Goal: Answer question/provide support: Share knowledge or assist other users

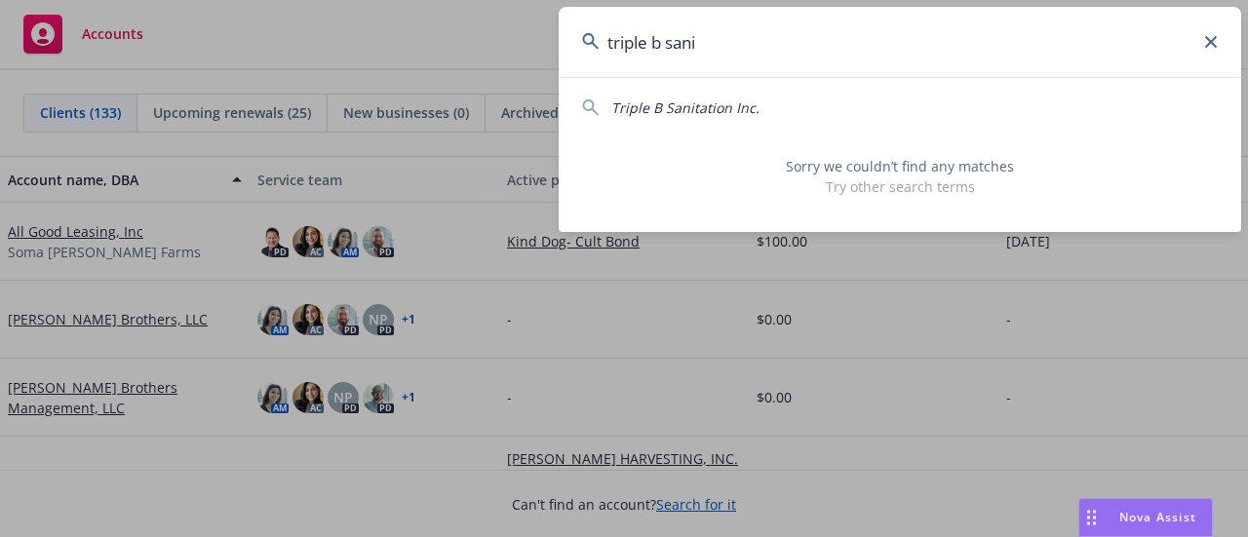
click at [684, 117] on div "Triple B Sanitation Inc." at bounding box center [685, 107] width 148 height 20
type input "Triple B Sanitation Inc."
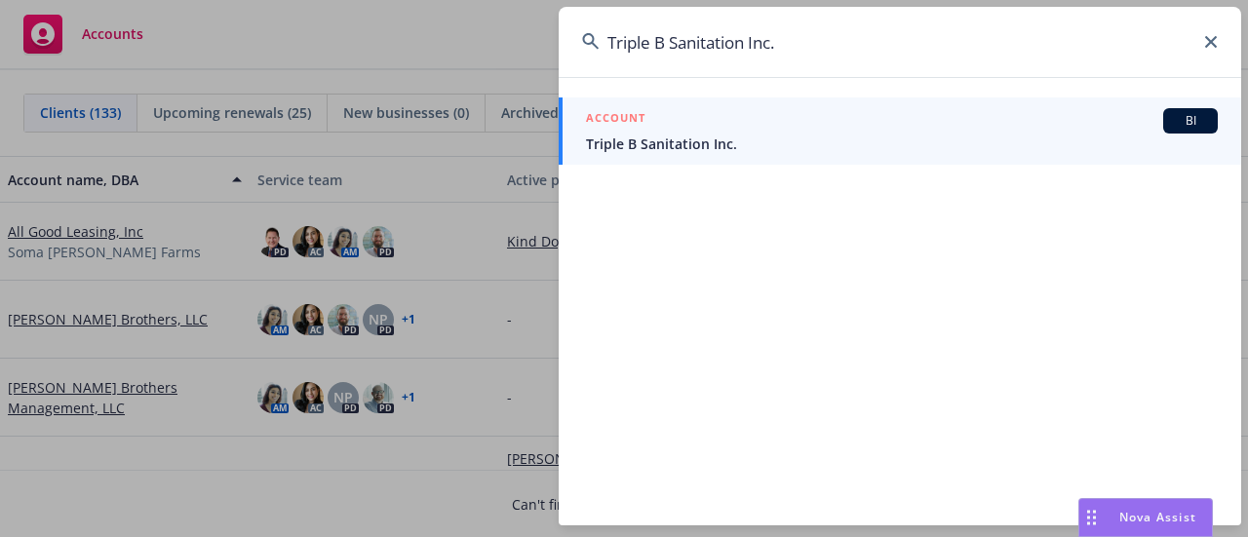
click at [684, 117] on div "ACCOUNT BI" at bounding box center [902, 120] width 632 height 25
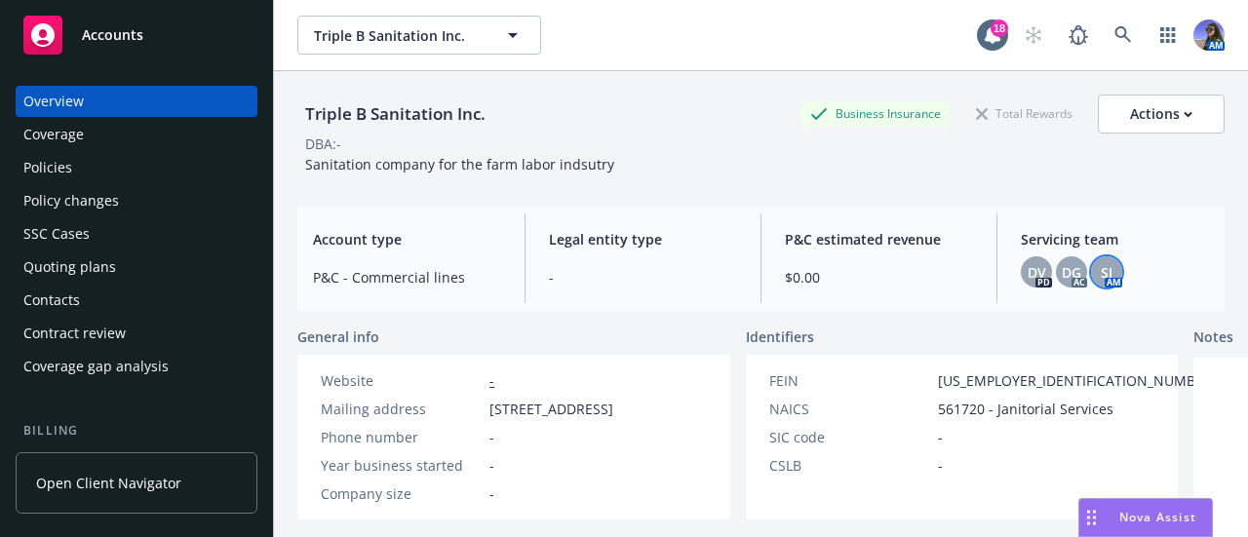
click at [1102, 274] on div "SJ" at bounding box center [1106, 271] width 31 height 31
click at [472, 130] on div "Triple B Sanitation Inc." at bounding box center [395, 114] width 196 height 39
click at [69, 161] on div "Policies" at bounding box center [47, 167] width 49 height 31
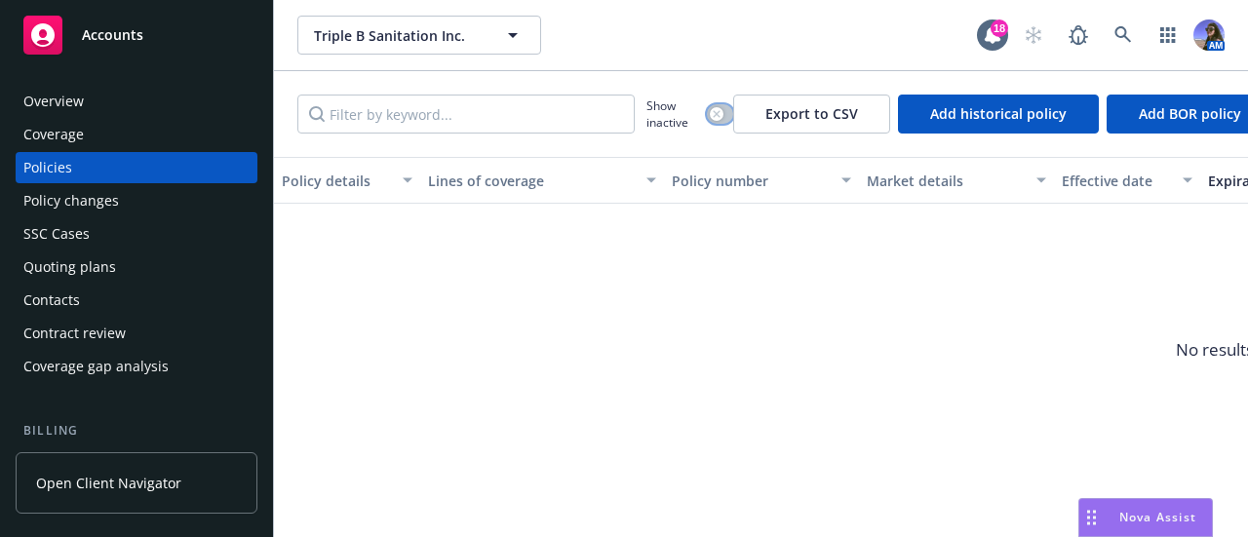
click at [720, 114] on div "button" at bounding box center [717, 114] width 14 height 14
click at [714, 122] on button "button" at bounding box center [720, 113] width 26 height 19
click at [92, 108] on div "Overview" at bounding box center [136, 101] width 226 height 31
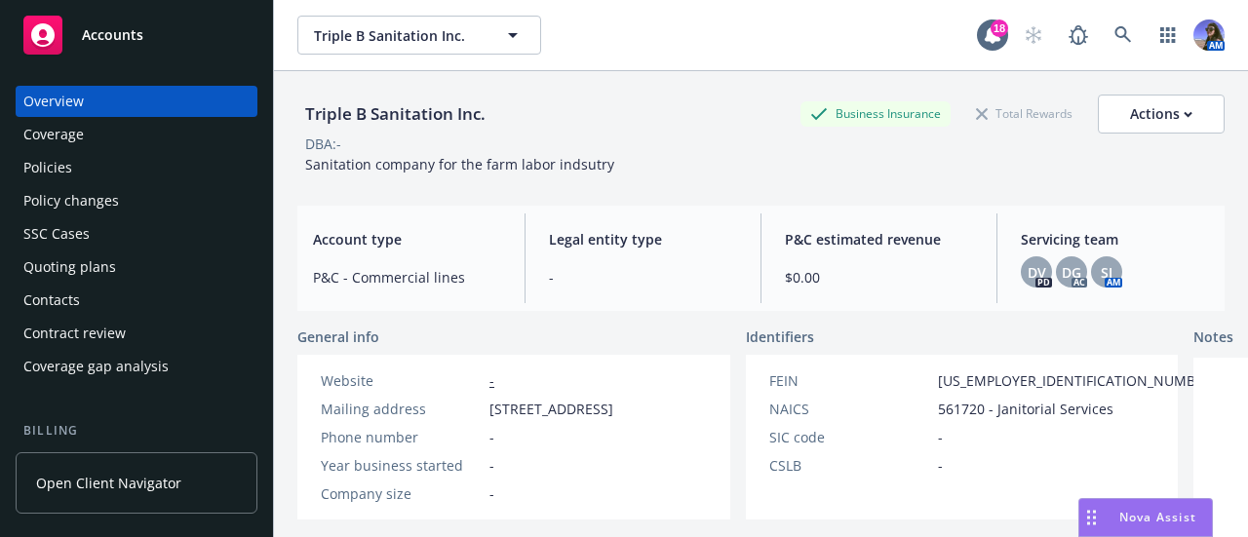
click at [79, 152] on div "Policies" at bounding box center [136, 167] width 226 height 31
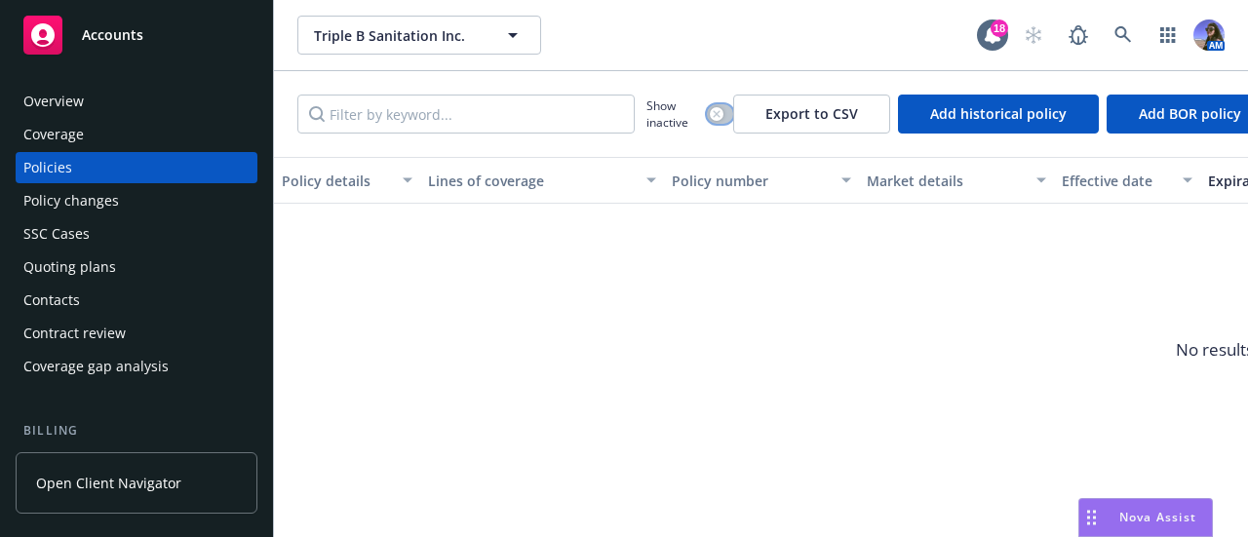
click at [716, 114] on icon "button" at bounding box center [716, 113] width 7 height 7
click at [716, 114] on button "button" at bounding box center [720, 113] width 26 height 19
click at [101, 268] on div "Quoting plans" at bounding box center [69, 267] width 93 height 31
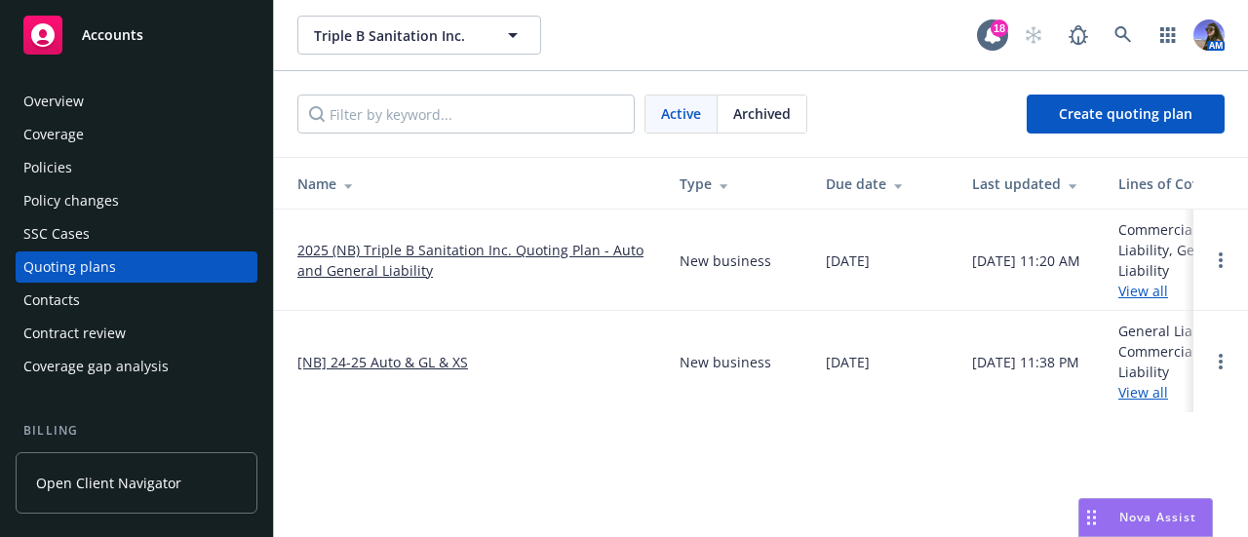
click at [350, 253] on link "2025 (NB) Triple B Sanitation Inc. Quoting Plan - Auto and General Liability" at bounding box center [472, 260] width 351 height 41
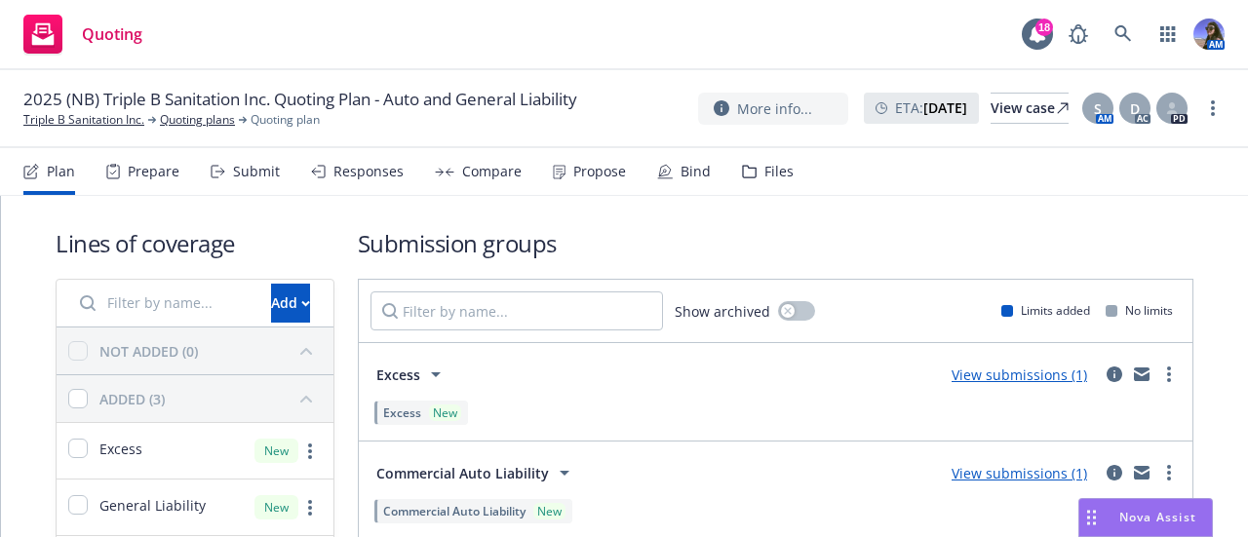
click at [764, 184] on div "Files" at bounding box center [768, 171] width 52 height 47
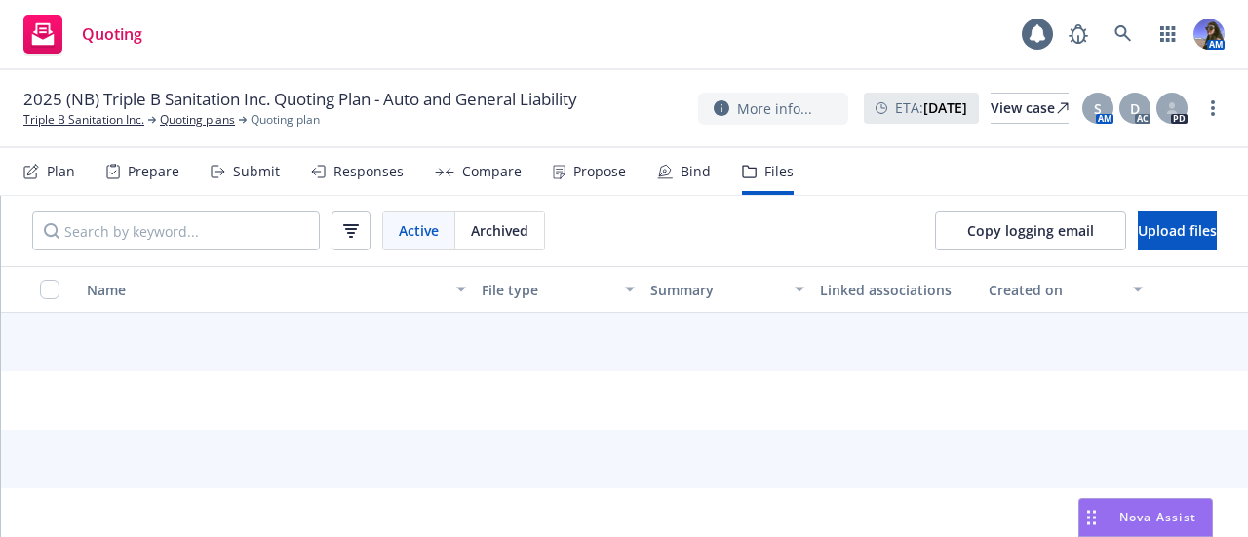
click at [764, 184] on div "Files" at bounding box center [768, 171] width 52 height 47
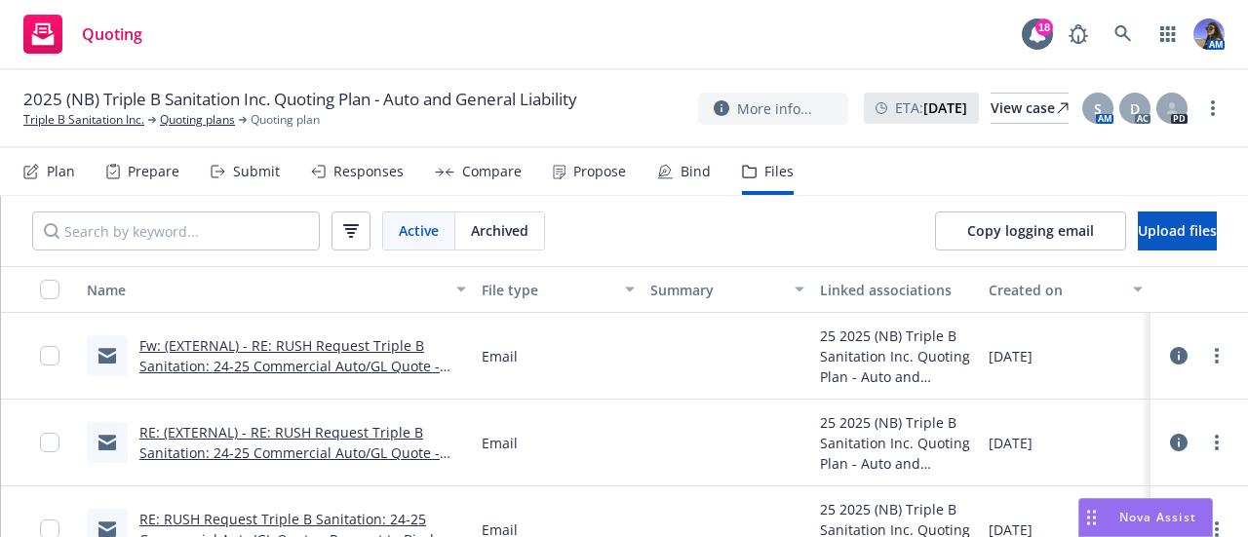
click at [299, 342] on link "Fw: (EXTERNAL) - RE: RUSH Request Triple B Sanitation: 24-25 Commercial Auto/GL…" at bounding box center [289, 365] width 300 height 59
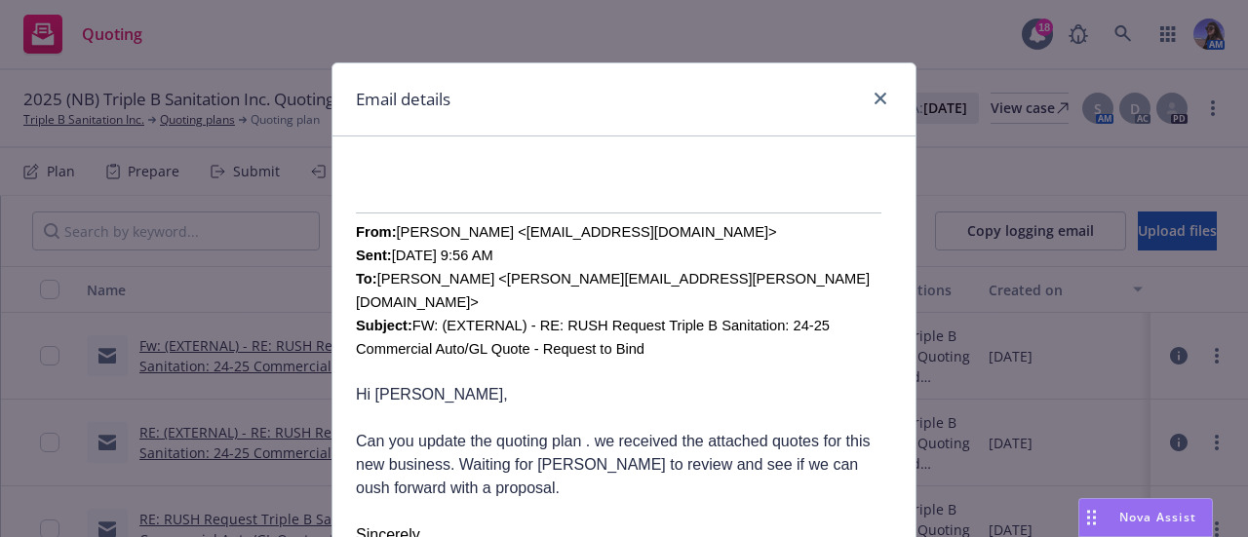
scroll to position [534, 0]
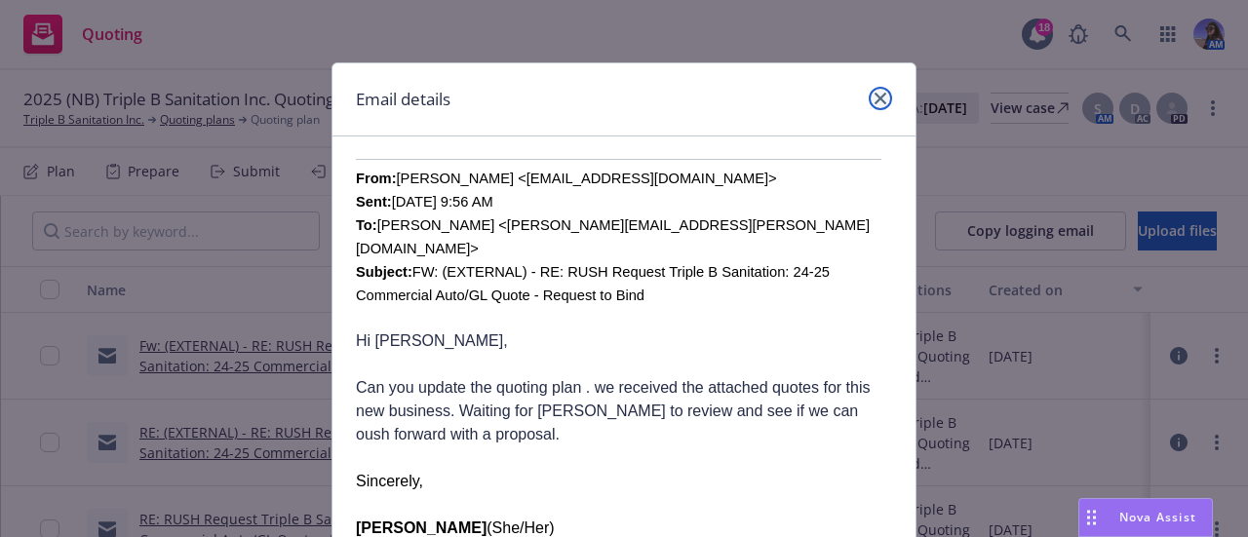
click at [875, 100] on icon "close" at bounding box center [881, 99] width 12 height 12
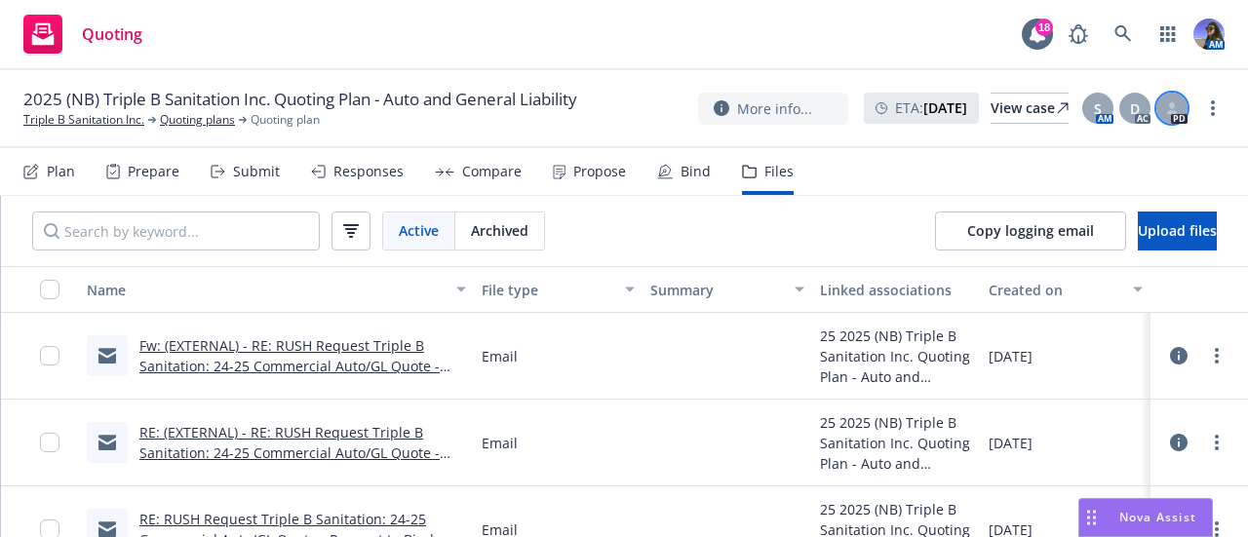
click at [1167, 112] on icon at bounding box center [1172, 112] width 11 height 4
click at [1103, 108] on div "S" at bounding box center [1097, 108] width 31 height 31
click at [934, 32] on div "Quoting 18 AM" at bounding box center [624, 35] width 1248 height 70
click at [129, 129] on link "Triple B Sanitation Inc." at bounding box center [83, 120] width 121 height 18
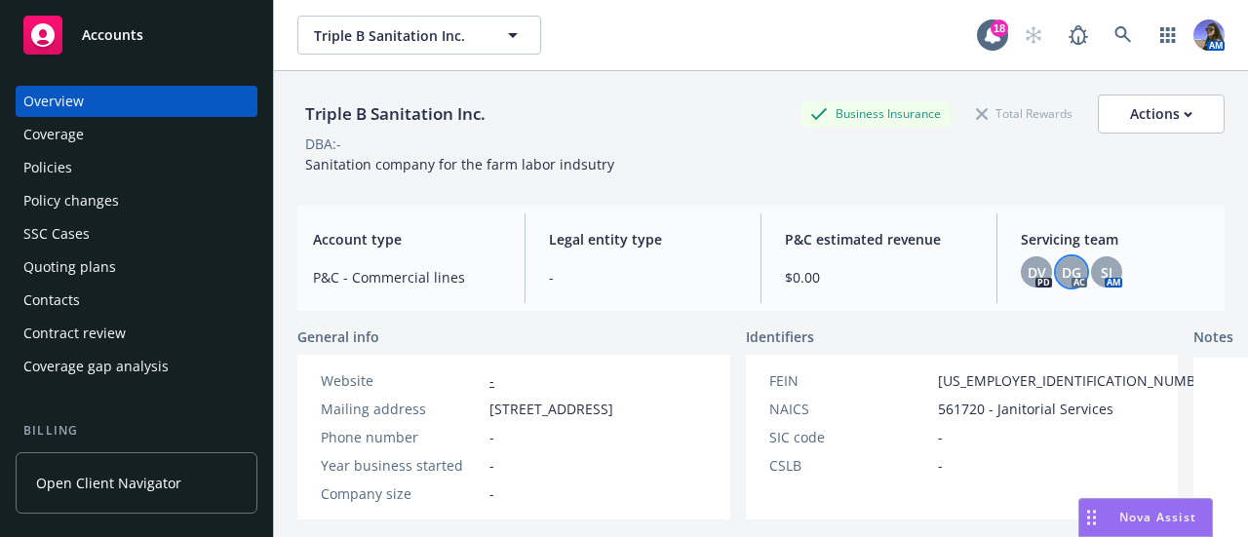
click at [1062, 276] on span "DG" at bounding box center [1071, 272] width 19 height 20
click at [885, 187] on div "Triple B Sanitation Inc. Business Insurance Total Rewards Actions DBA: - Sanita…" at bounding box center [760, 130] width 927 height 119
click at [1114, 38] on icon at bounding box center [1123, 35] width 18 height 18
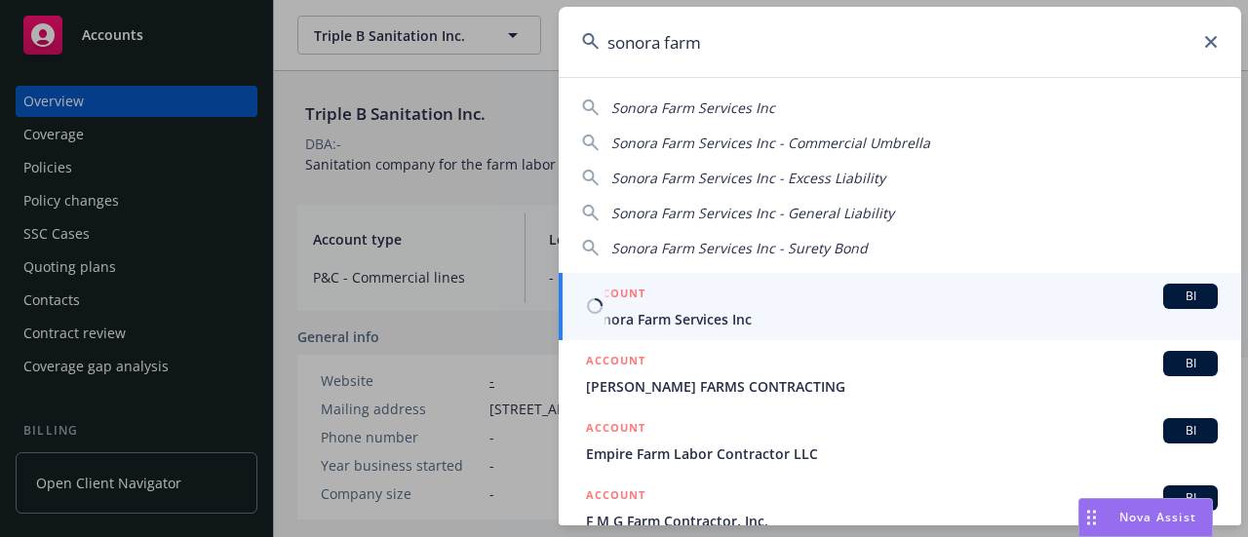
type input "sonora farm"
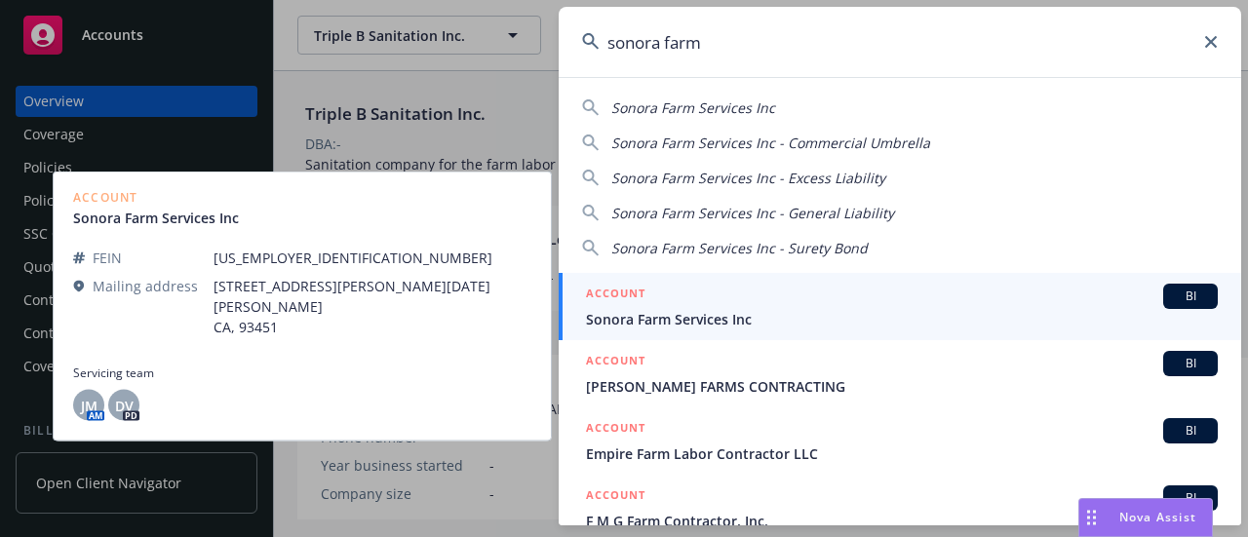
click at [764, 324] on span "Sonora Farm Services Inc" at bounding box center [902, 319] width 632 height 20
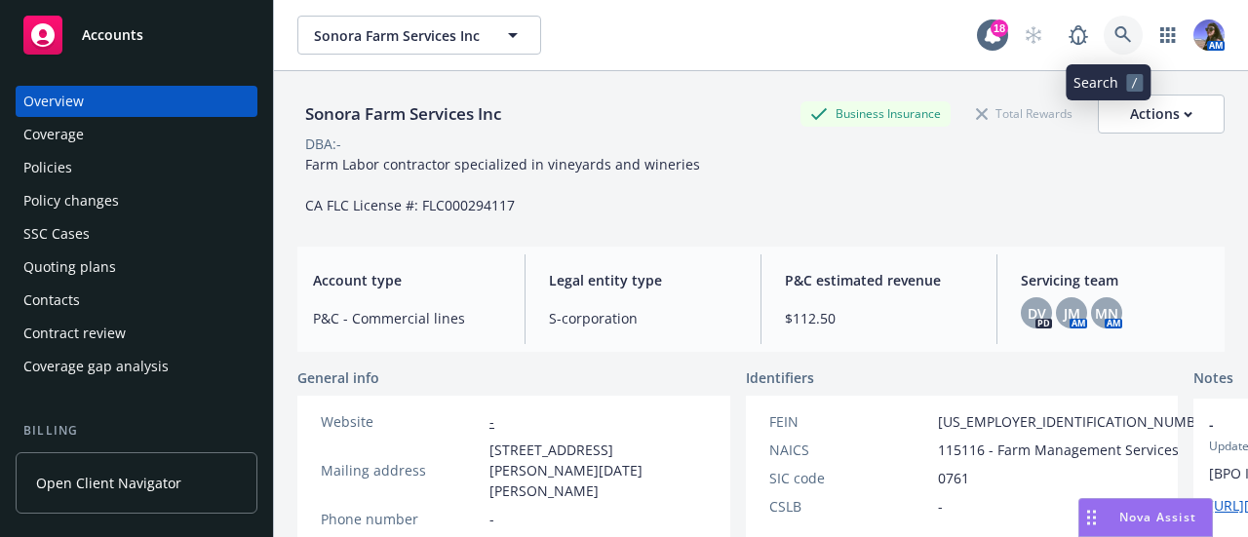
click at [1114, 34] on icon at bounding box center [1123, 35] width 18 height 18
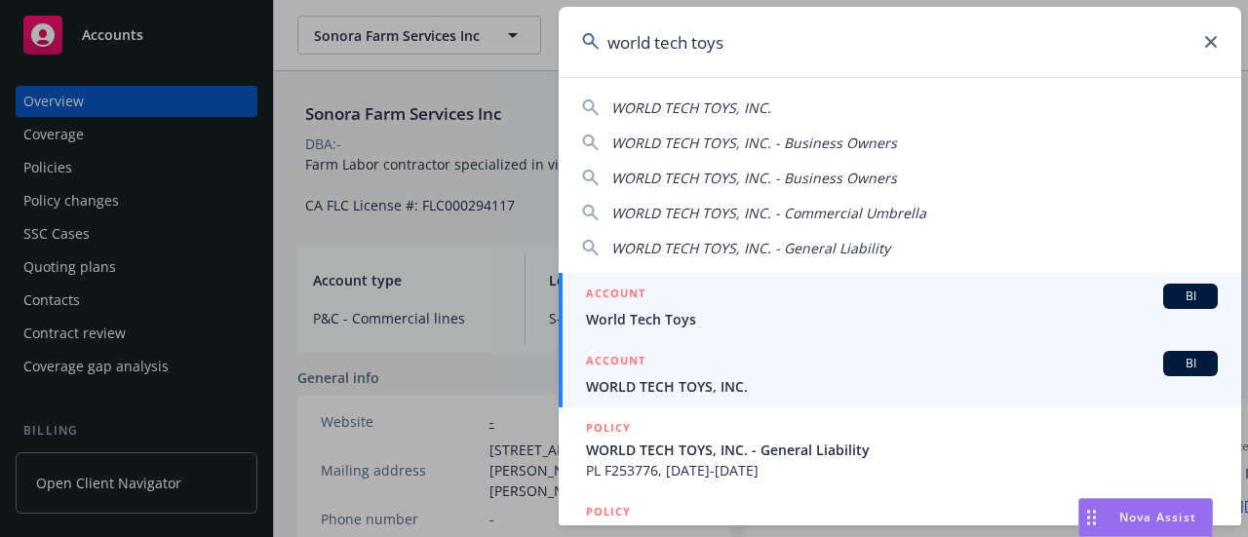
type input "world tech toys"
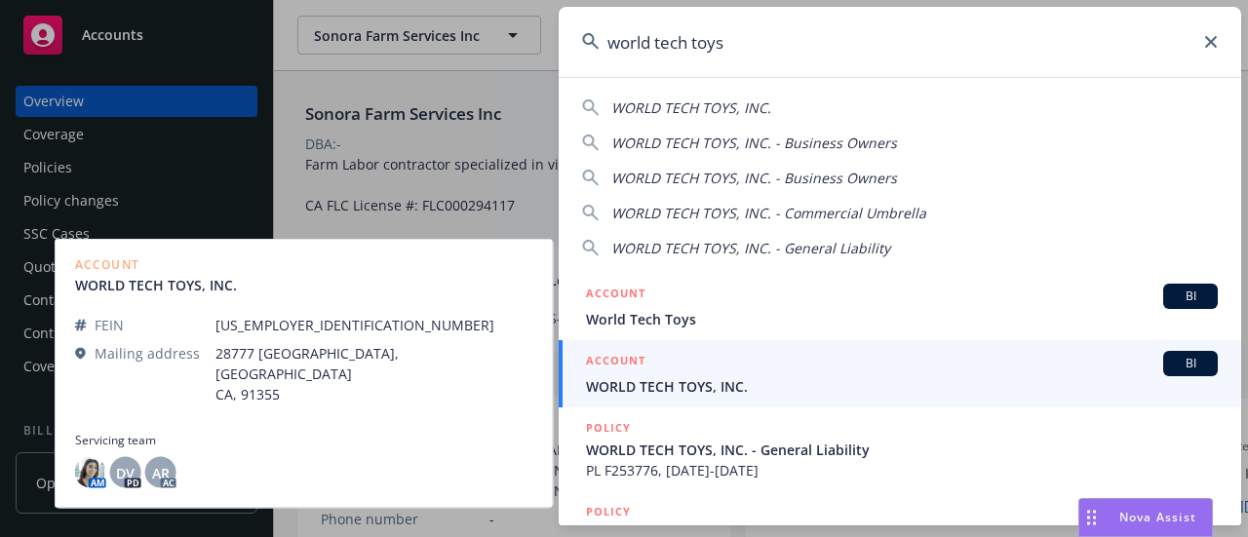
click at [650, 389] on span "WORLD TECH TOYS, INC." at bounding box center [902, 386] width 632 height 20
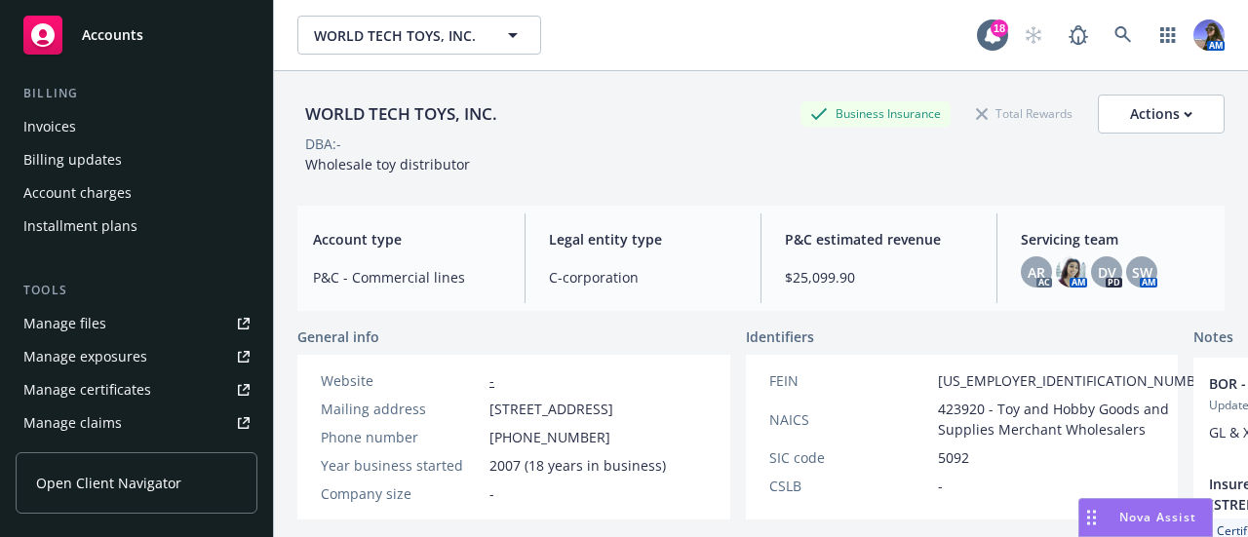
scroll to position [478, 0]
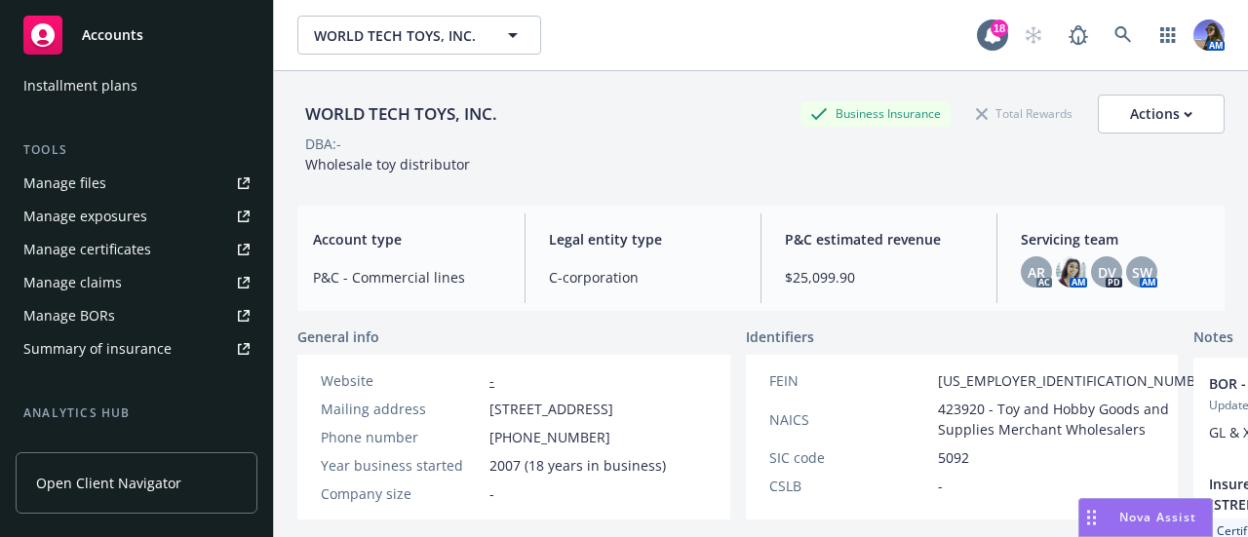
click at [129, 243] on div "Manage certificates" at bounding box center [87, 249] width 128 height 31
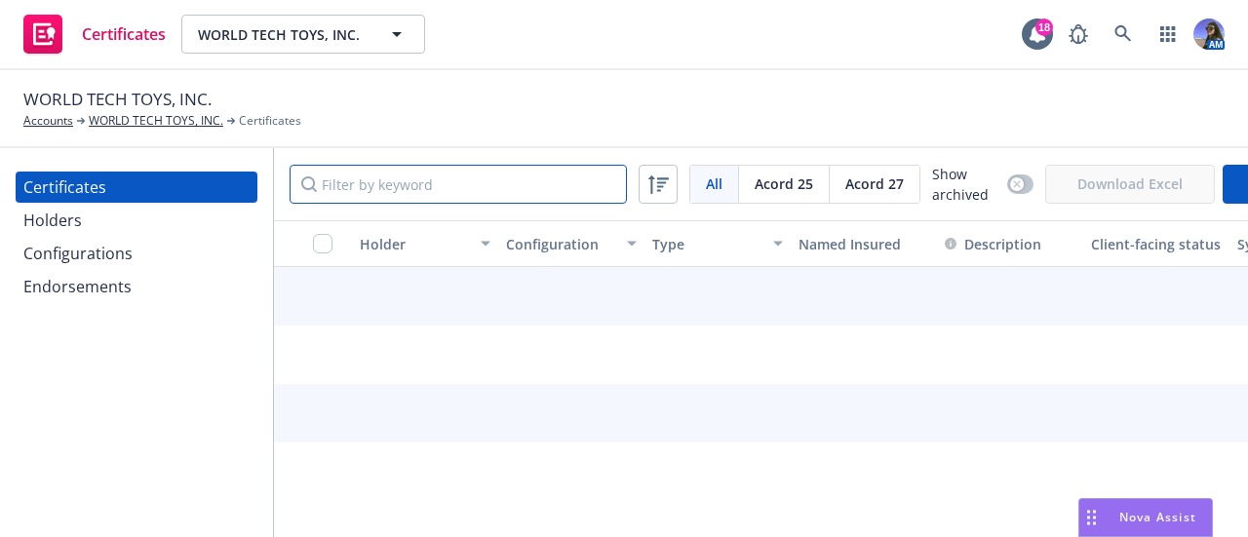
click at [380, 188] on input "Filter by keyword" at bounding box center [458, 184] width 337 height 39
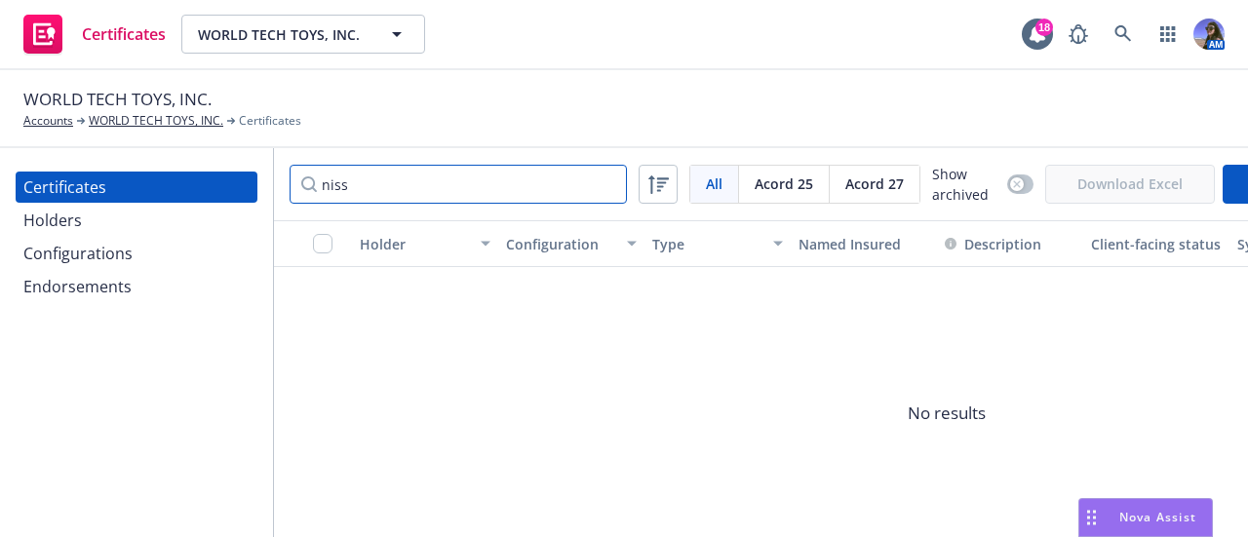
type input "niss"
click at [58, 218] on div "Holders" at bounding box center [52, 220] width 58 height 31
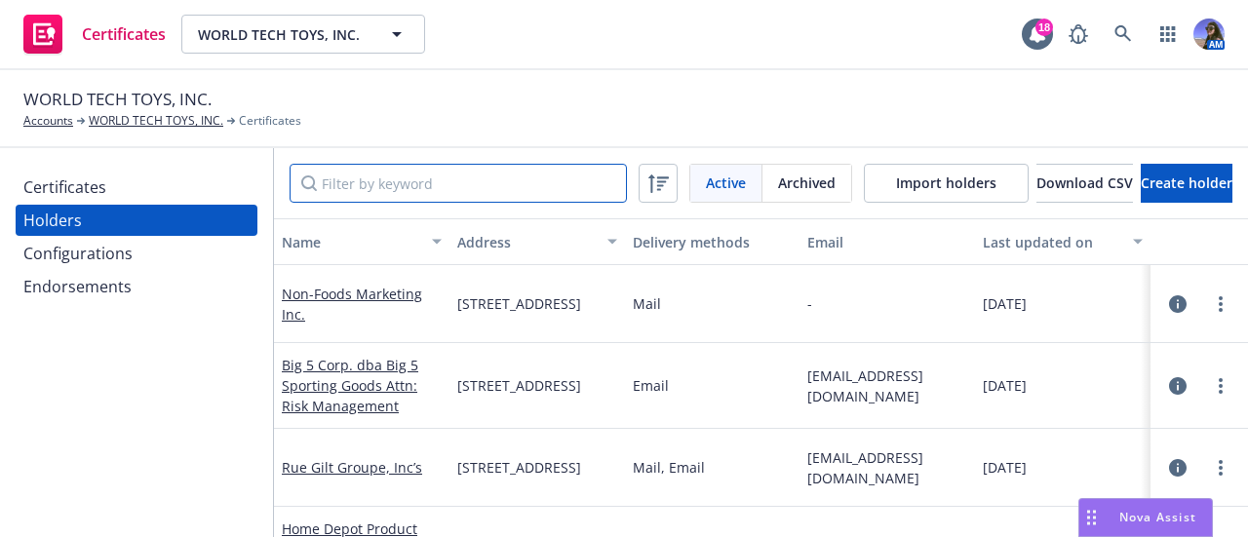
click at [380, 183] on input "Filter by keyword" at bounding box center [458, 183] width 337 height 39
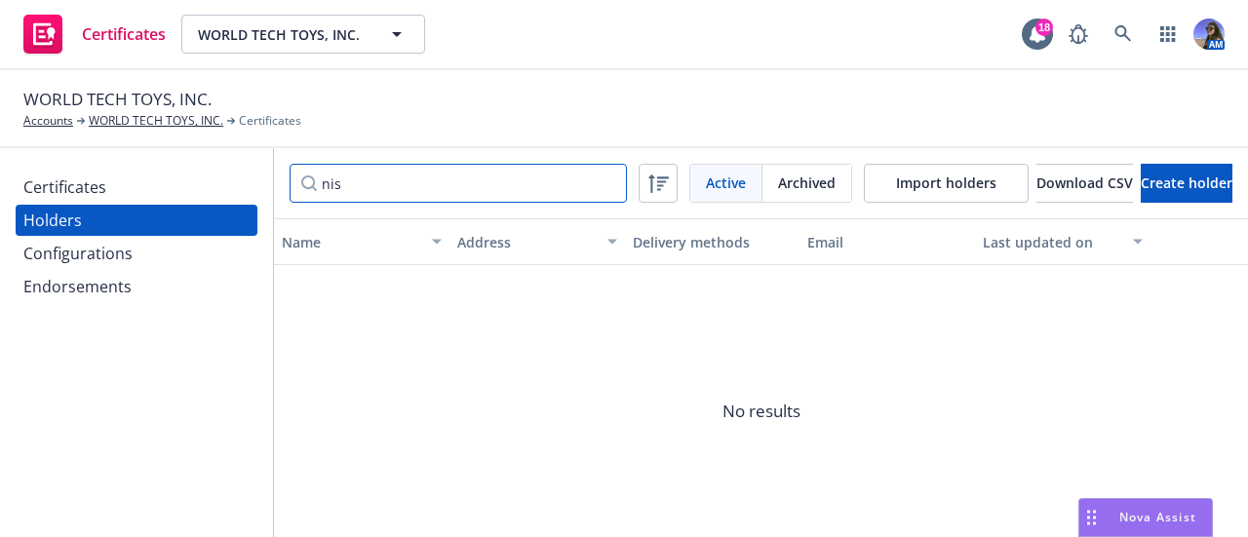
type input "nis"
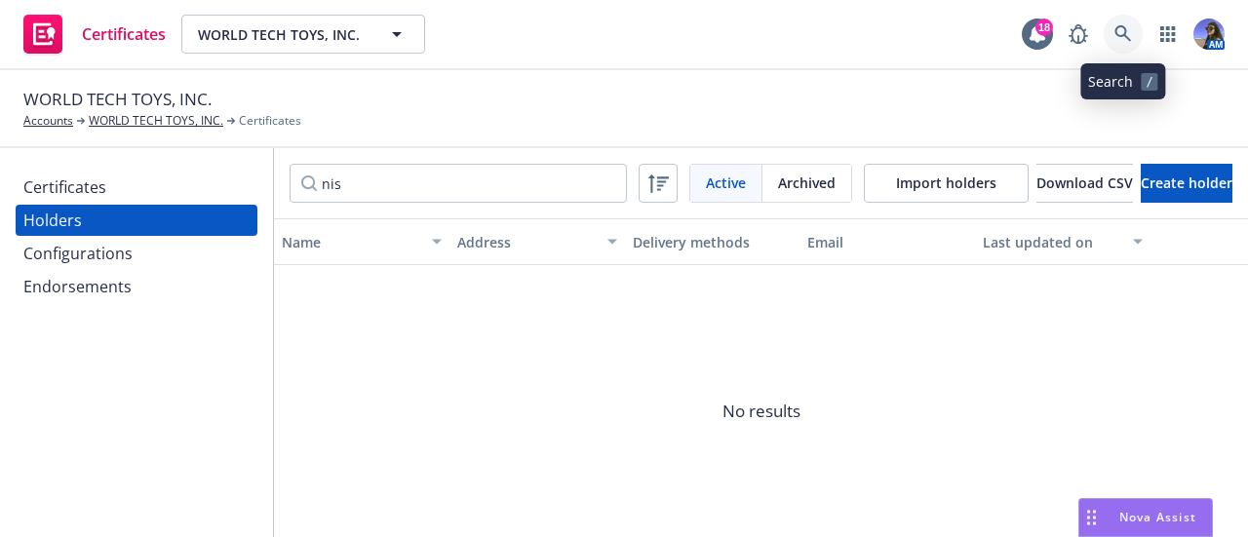
click at [1117, 33] on icon at bounding box center [1122, 33] width 17 height 17
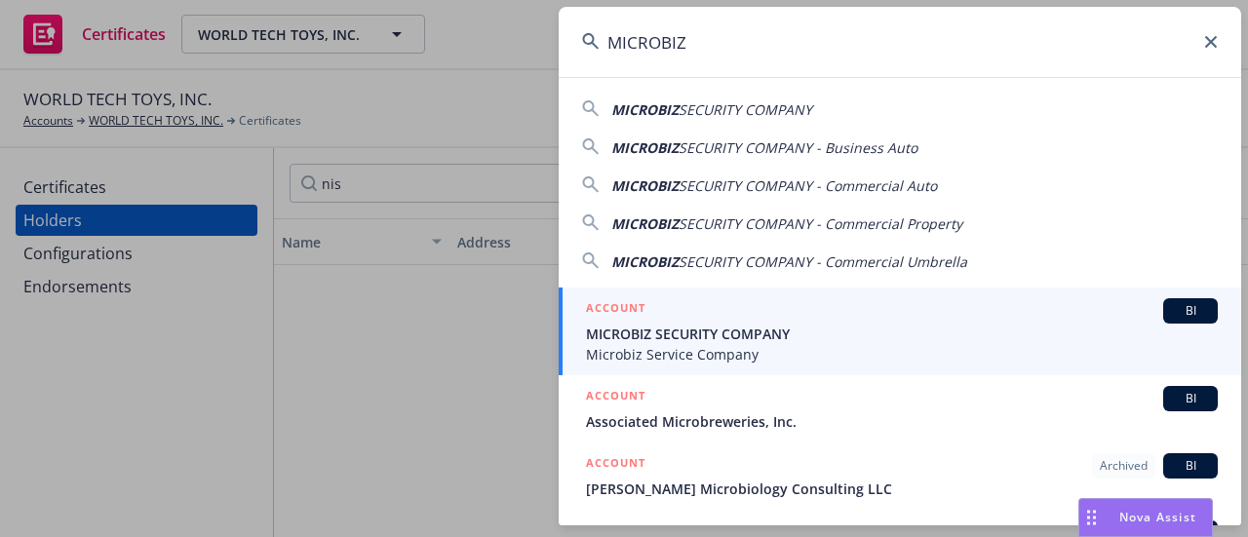
type input "MICROBIZ"
click at [587, 309] on h5 "ACCOUNT" at bounding box center [615, 309] width 59 height 23
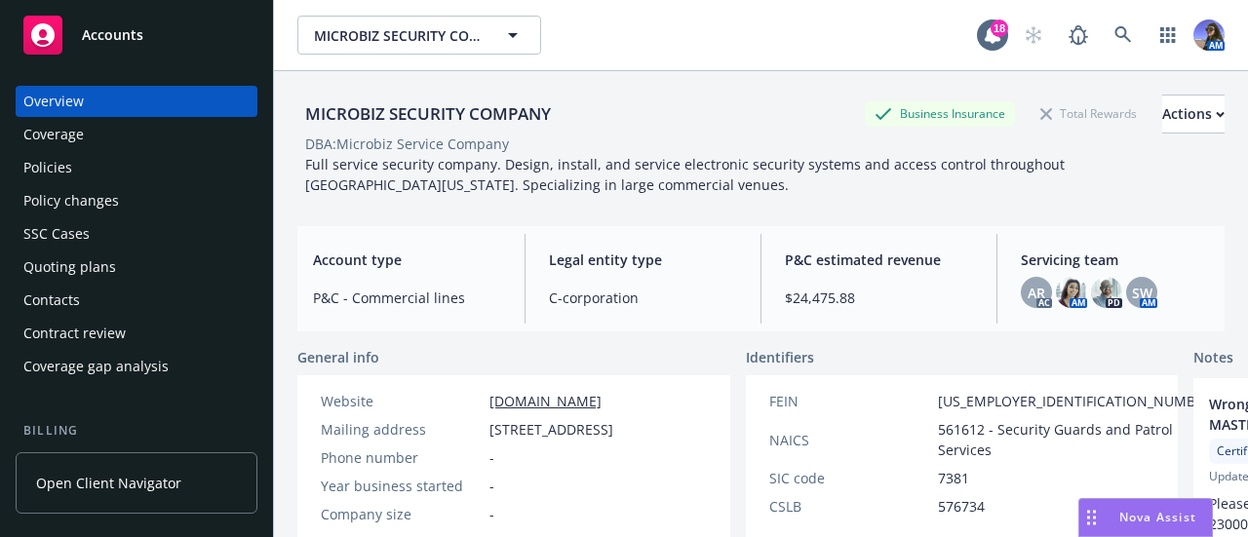
click at [96, 221] on div "SSC Cases" at bounding box center [136, 233] width 226 height 31
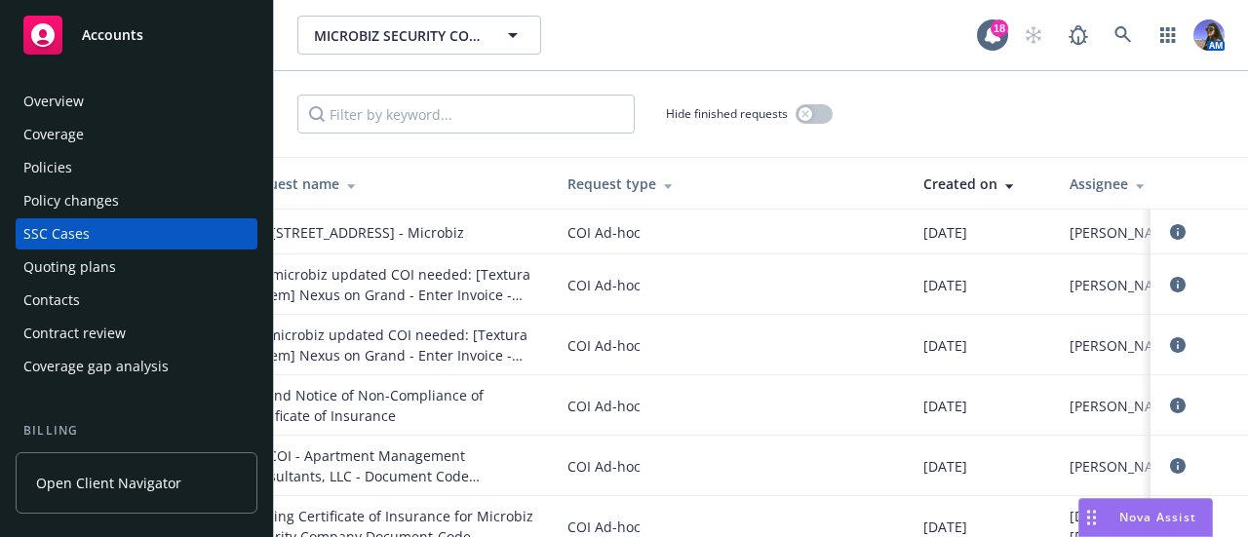
scroll to position [0, 239]
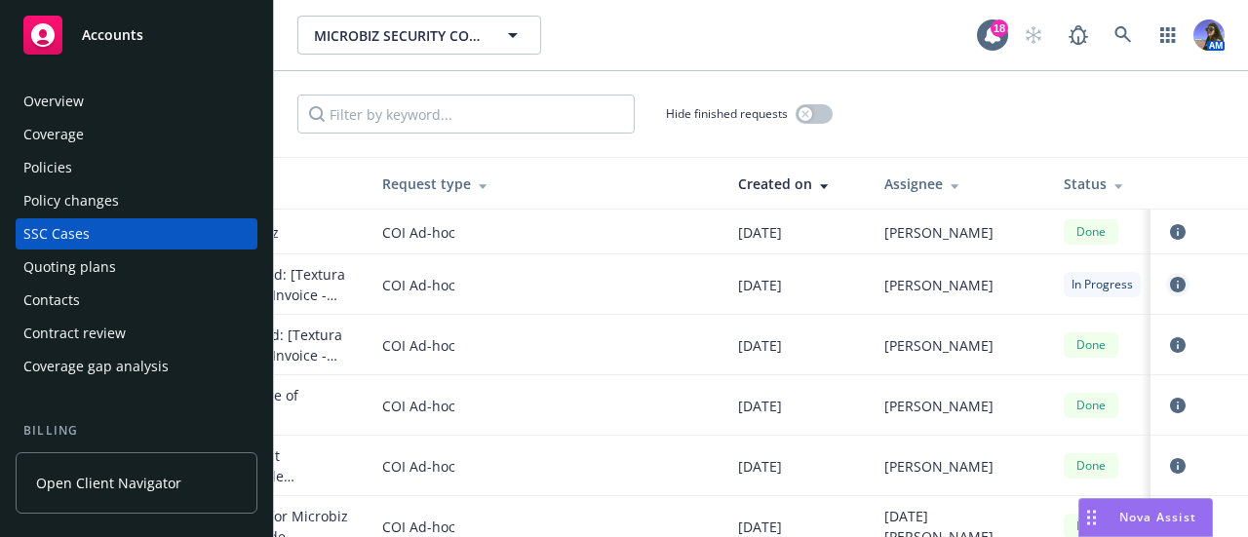
click at [1170, 288] on icon "circleInformation" at bounding box center [1178, 285] width 16 height 16
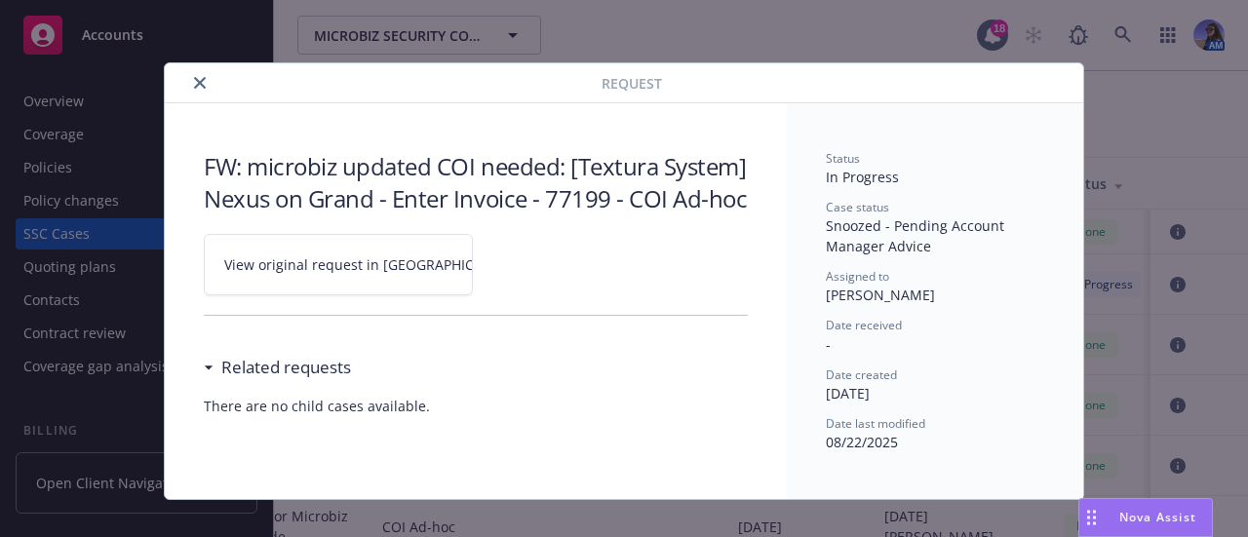
click at [310, 251] on link "View original request in [GEOGRAPHIC_DATA]" at bounding box center [338, 264] width 269 height 61
